Goal: Task Accomplishment & Management: Use online tool/utility

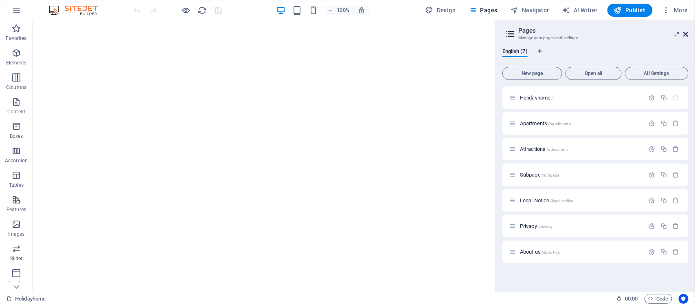
click at [687, 33] on icon at bounding box center [686, 34] width 5 height 7
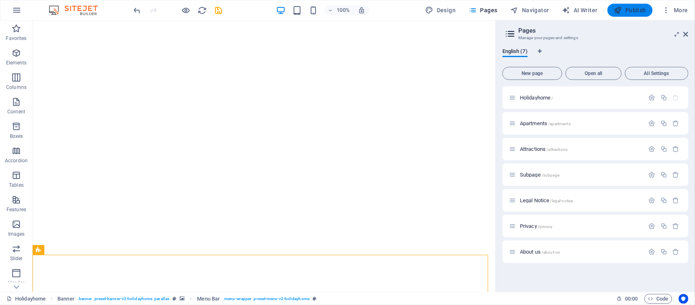
click at [633, 8] on span "Publish" at bounding box center [630, 10] width 32 height 8
